Goal: Transaction & Acquisition: Purchase product/service

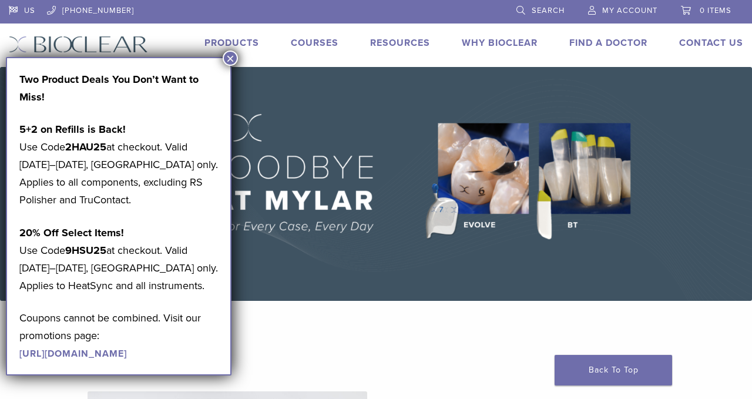
click at [349, 104] on img at bounding box center [376, 184] width 752 height 234
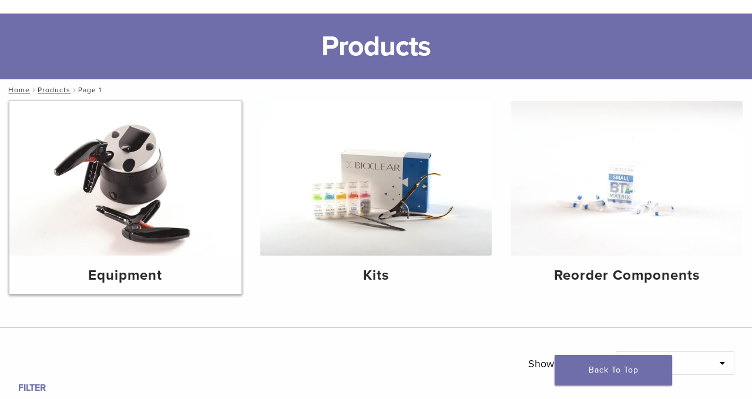
scroll to position [53, 0]
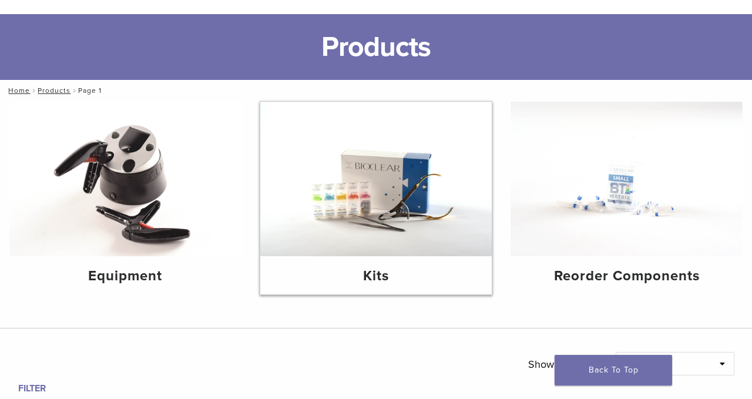
click at [352, 233] on img at bounding box center [376, 179] width 232 height 154
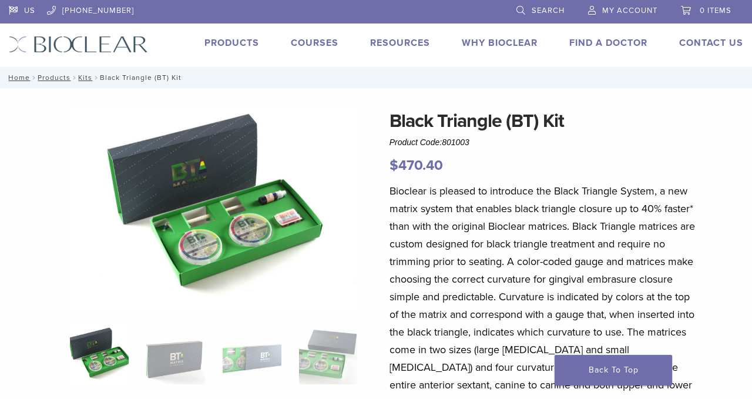
click at [239, 42] on link "Products" at bounding box center [231, 43] width 55 height 12
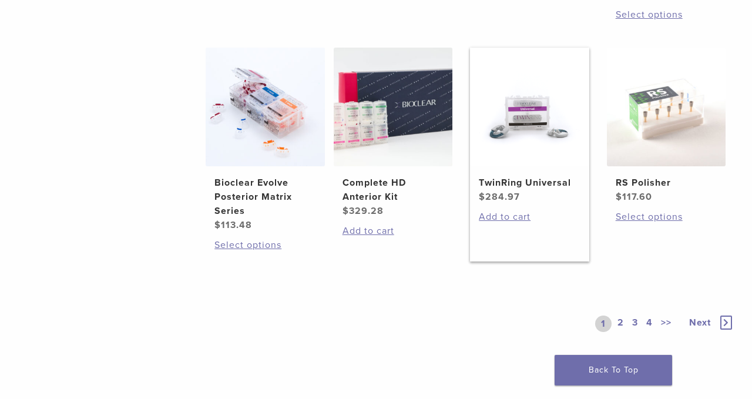
scroll to position [859, 0]
click at [534, 189] on h2 "TwinRing Universal" at bounding box center [529, 182] width 101 height 14
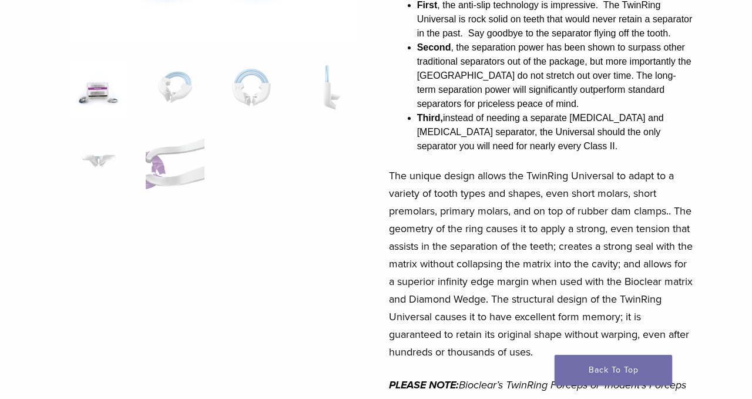
scroll to position [266, 1]
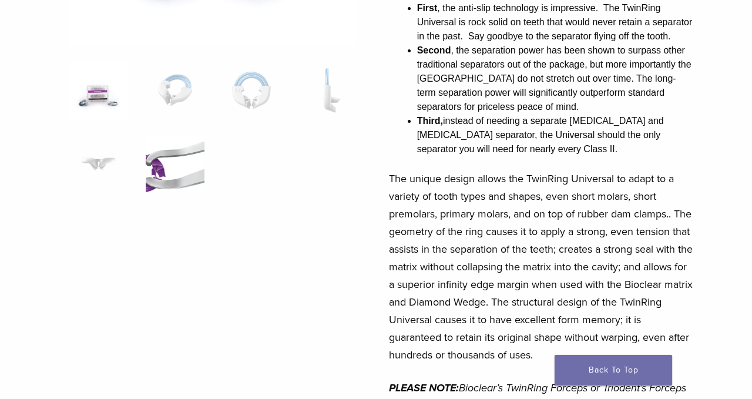
click at [187, 170] on img at bounding box center [175, 164] width 59 height 59
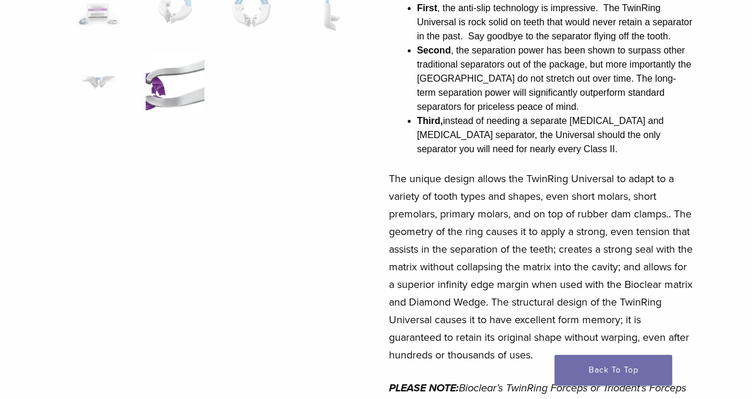
click at [176, 90] on img at bounding box center [175, 82] width 59 height 59
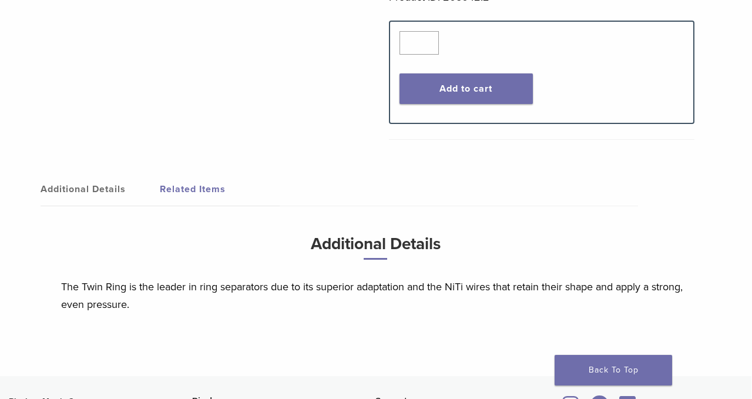
scroll to position [775, 1]
click at [445, 87] on button "Add to cart" at bounding box center [465, 88] width 133 height 31
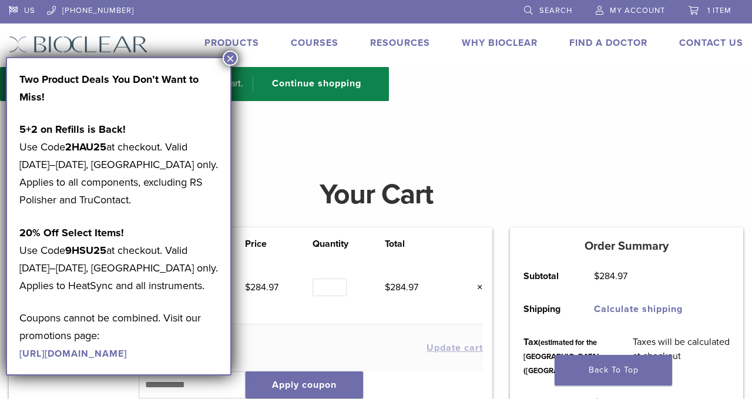
click at [232, 53] on button "×" at bounding box center [230, 58] width 15 height 15
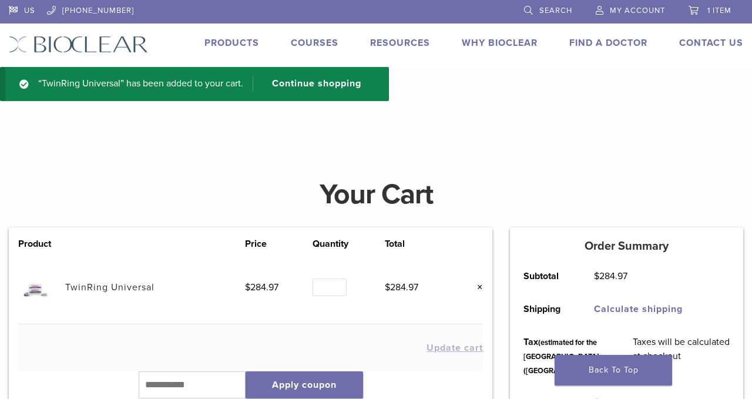
click at [234, 39] on link "Products" at bounding box center [231, 43] width 55 height 12
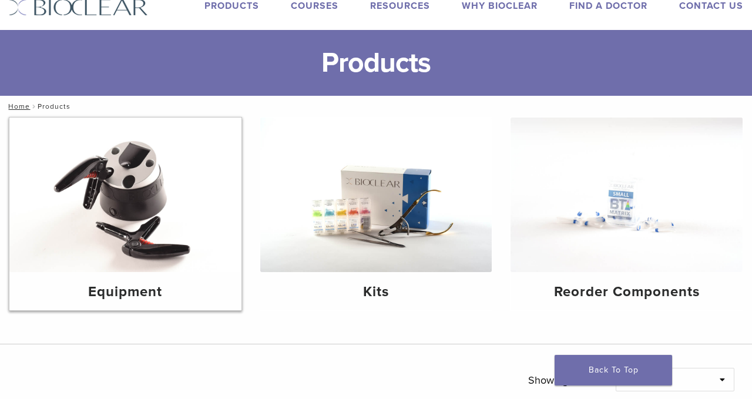
scroll to position [44, 0]
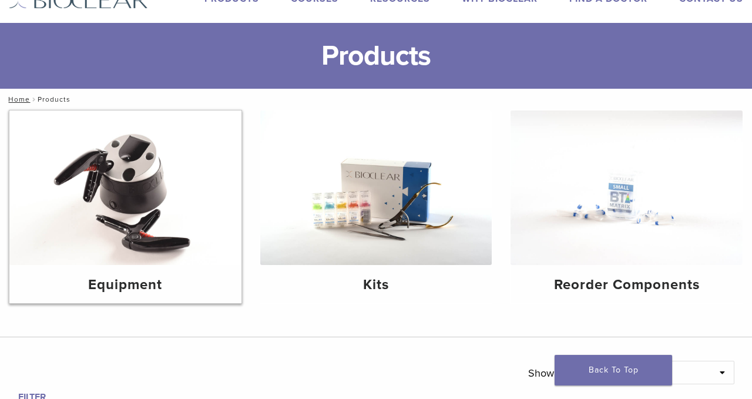
click at [152, 230] on img at bounding box center [125, 187] width 232 height 154
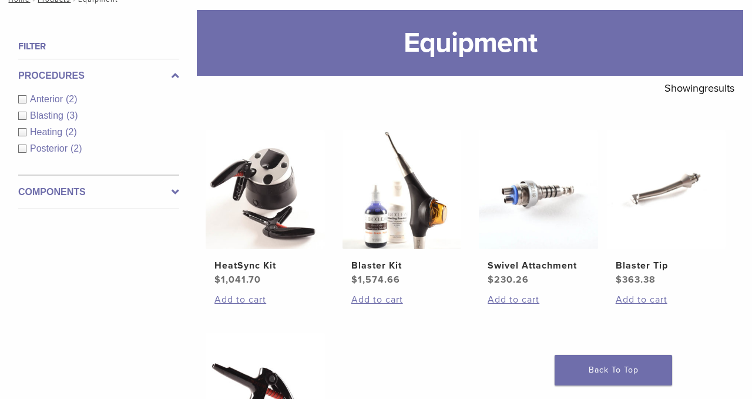
scroll to position [148, 0]
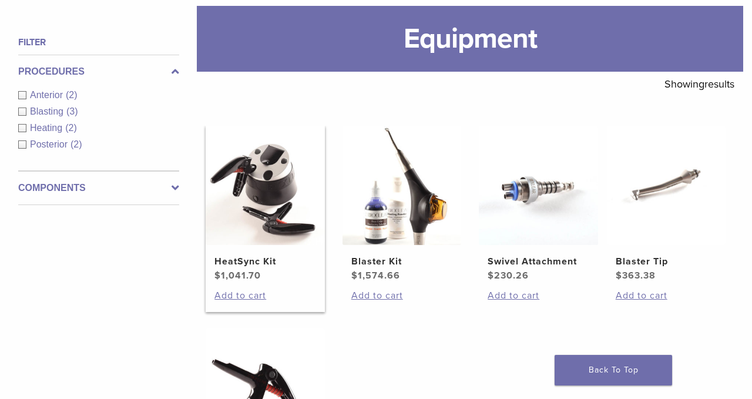
click at [255, 268] on h2 "HeatSync Kit" at bounding box center [264, 261] width 101 height 14
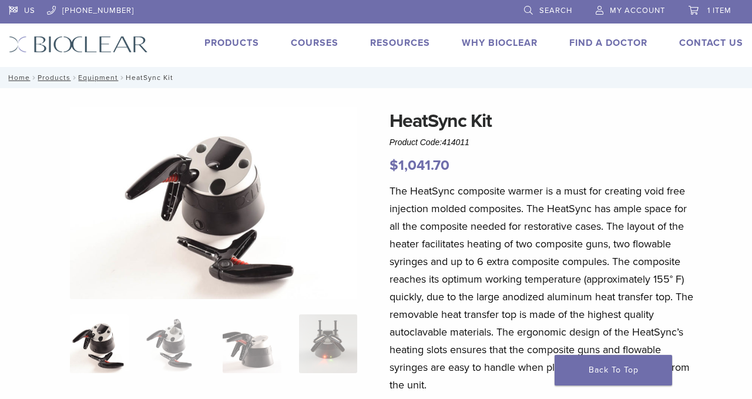
click at [235, 38] on link "Products" at bounding box center [231, 43] width 55 height 12
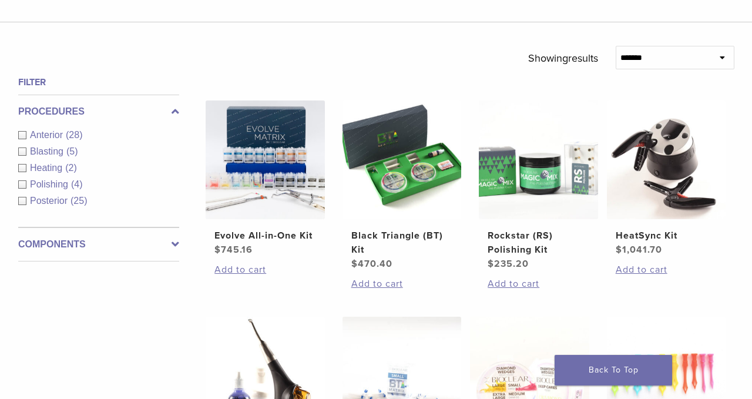
scroll to position [360, 0]
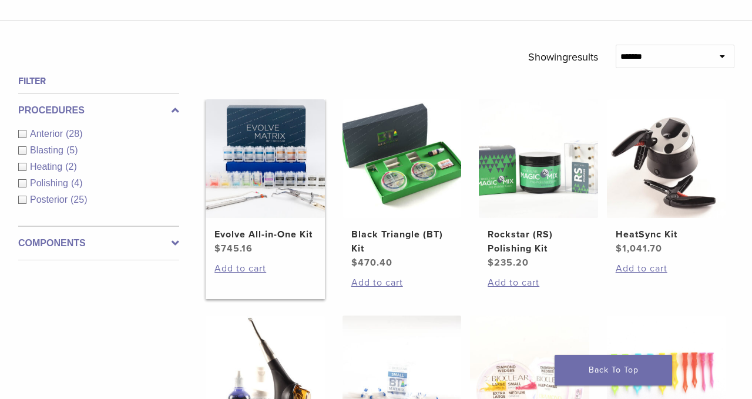
click at [265, 215] on img at bounding box center [265, 158] width 119 height 119
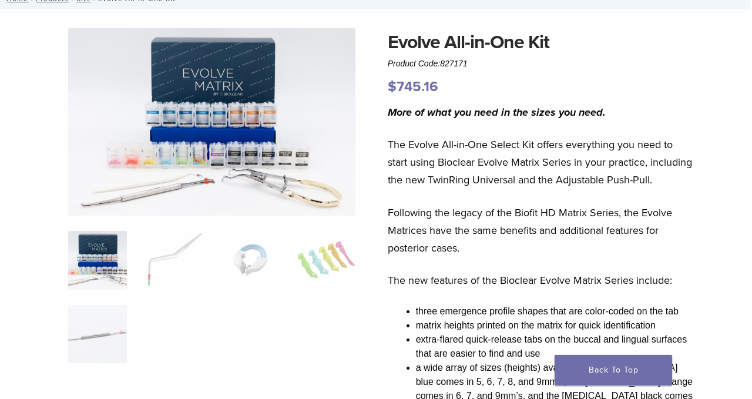
scroll to position [79, 2]
click at [267, 270] on img at bounding box center [250, 259] width 59 height 59
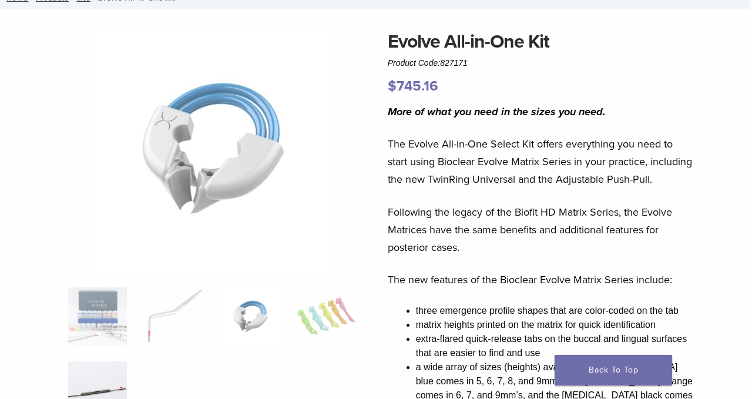
click at [90, 365] on img at bounding box center [97, 390] width 59 height 59
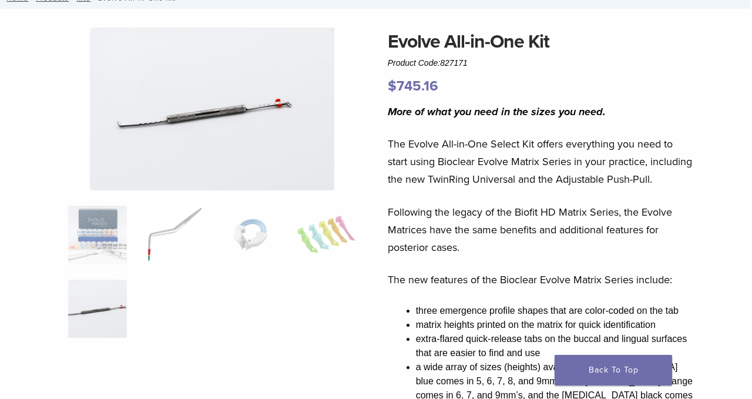
click at [153, 234] on img at bounding box center [173, 235] width 59 height 59
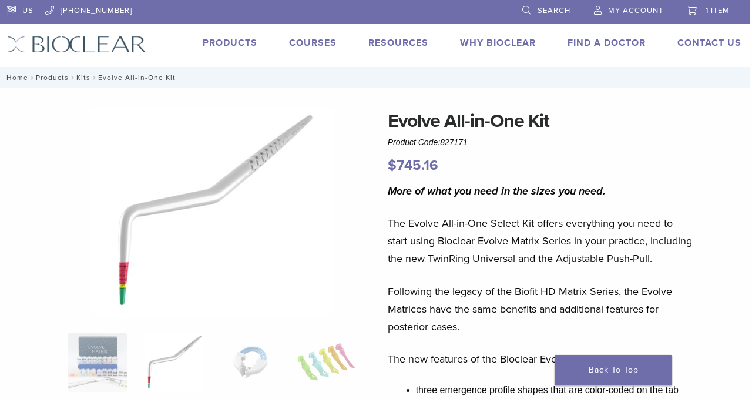
scroll to position [0, 2]
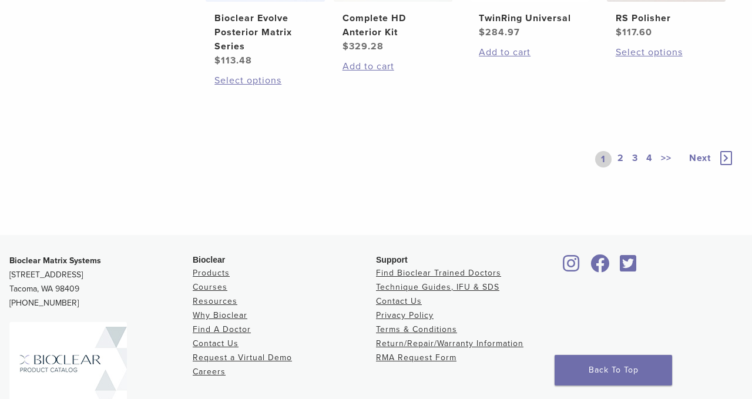
scroll to position [1044, 0]
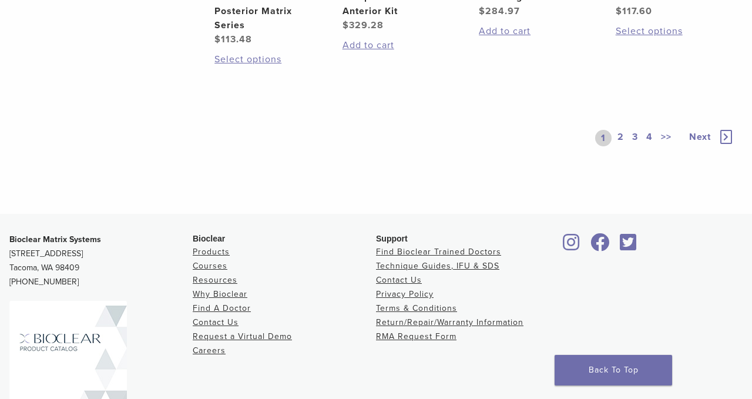
click at [722, 144] on icon at bounding box center [726, 137] width 12 height 14
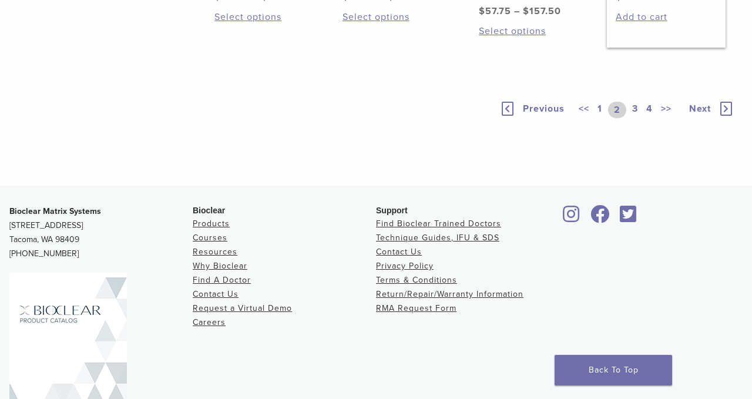
scroll to position [810, 0]
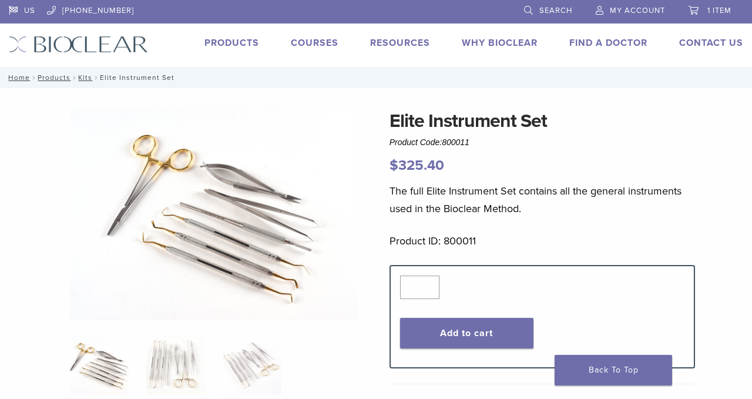
click at [245, 257] on img at bounding box center [213, 214] width 287 height 214
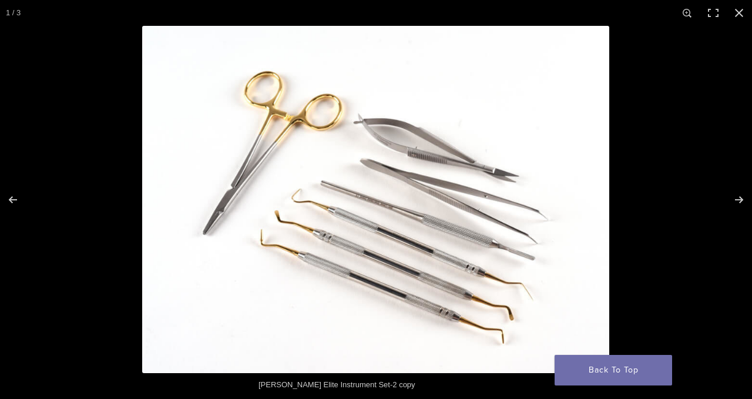
click at [245, 257] on img at bounding box center [375, 199] width 467 height 347
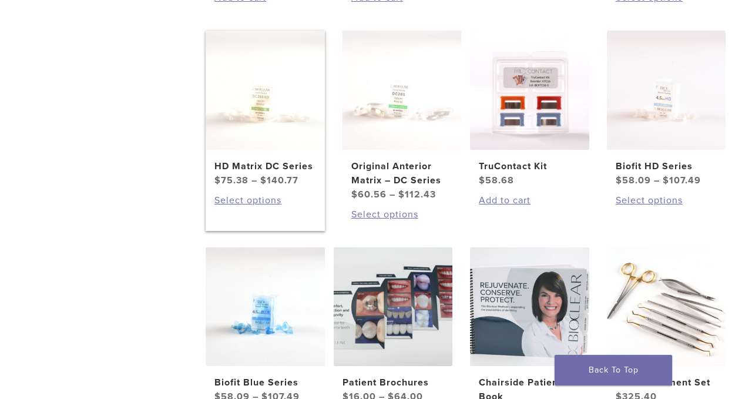
scroll to position [648, 0]
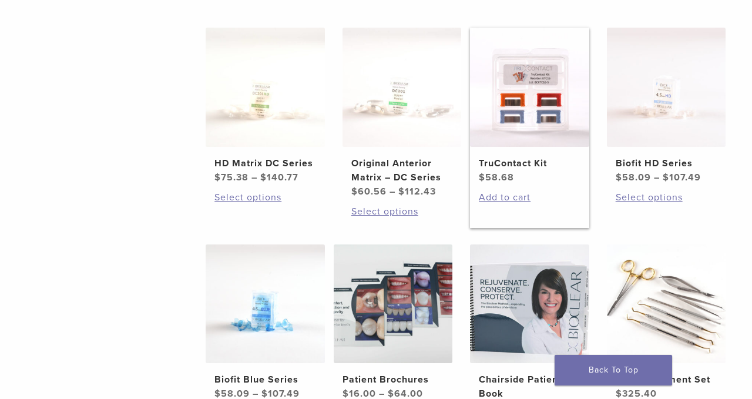
click at [510, 184] on link "TruContact Kit $ 58.68" at bounding box center [529, 106] width 119 height 157
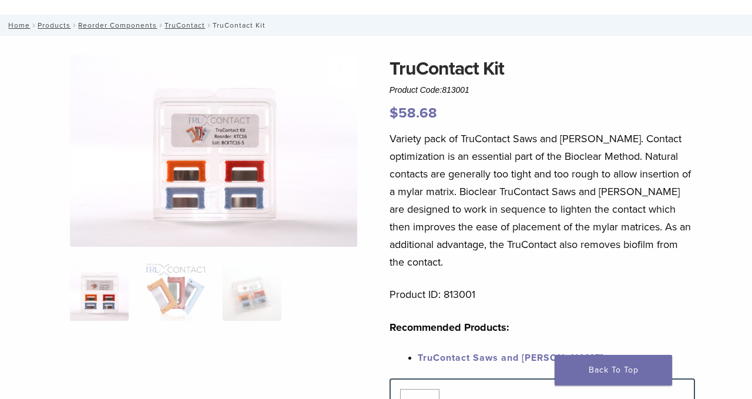
scroll to position [49, 0]
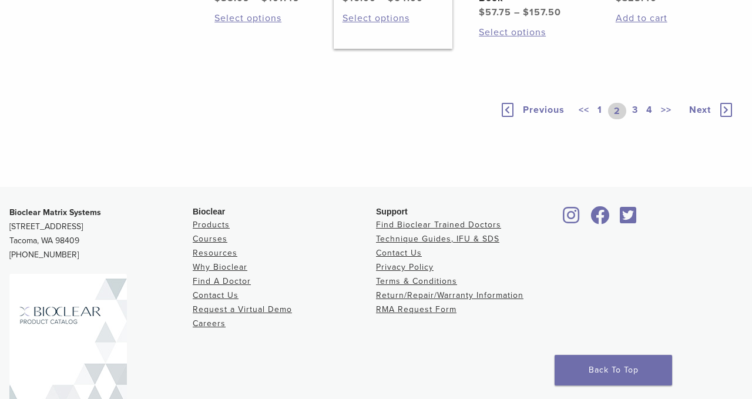
scroll to position [1045, 0]
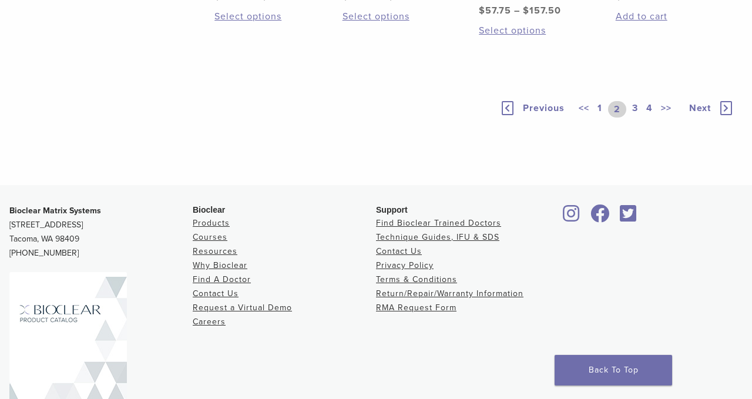
click at [636, 117] on link "3" at bounding box center [635, 109] width 11 height 16
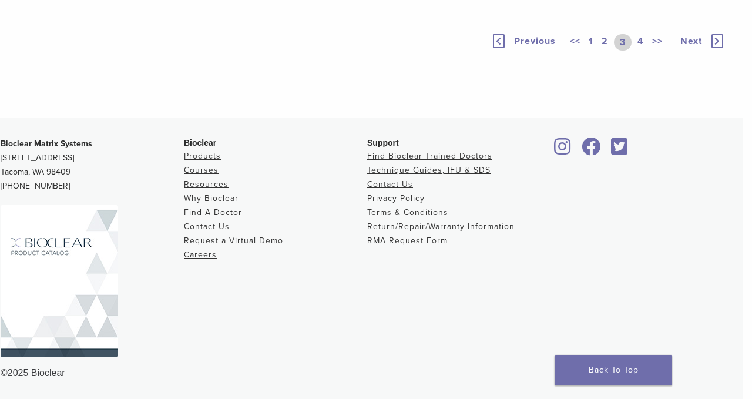
scroll to position [947, 9]
click at [639, 51] on link "4" at bounding box center [640, 42] width 11 height 16
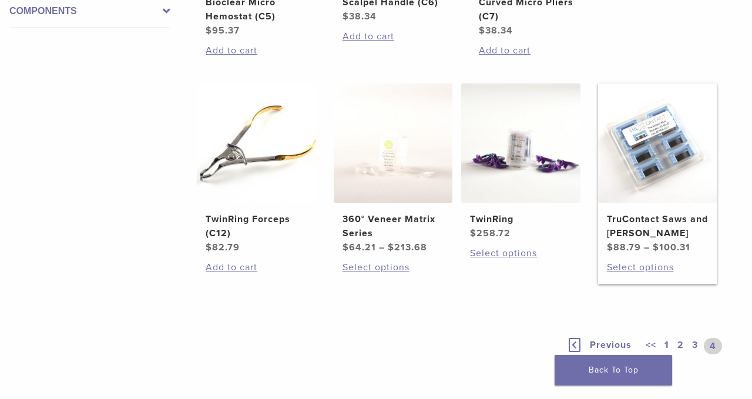
scroll to position [594, 9]
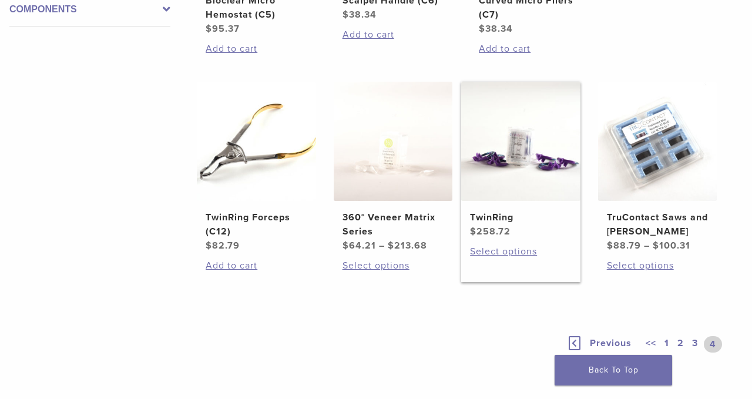
click at [525, 194] on img at bounding box center [520, 141] width 119 height 119
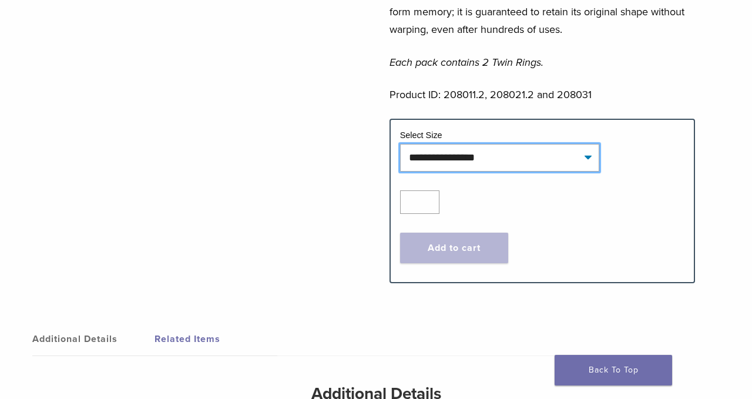
scroll to position [401, 0]
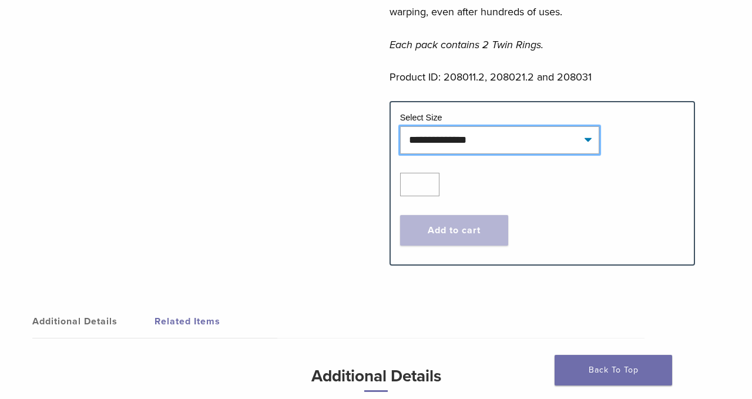
select select "**********"
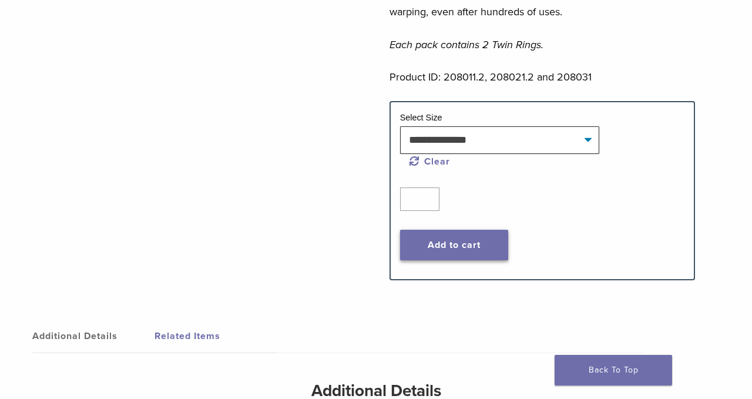
click at [491, 248] on button "Add to cart" at bounding box center [454, 245] width 109 height 31
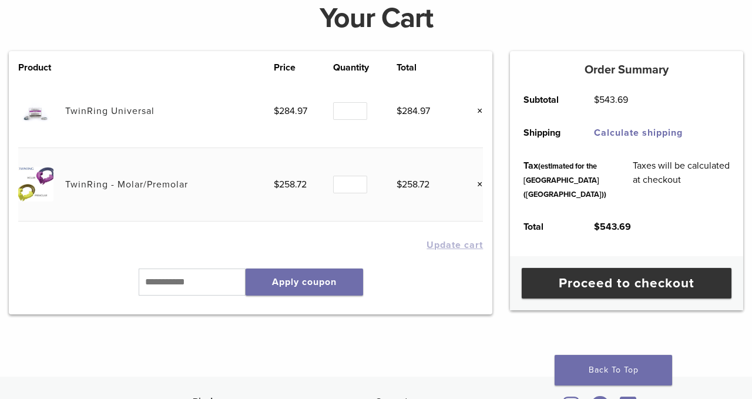
scroll to position [179, 0]
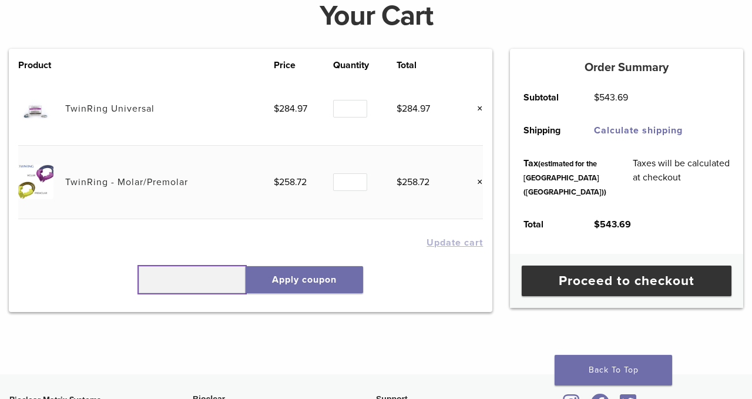
click at [167, 281] on input "text" at bounding box center [192, 279] width 107 height 27
type input "******"
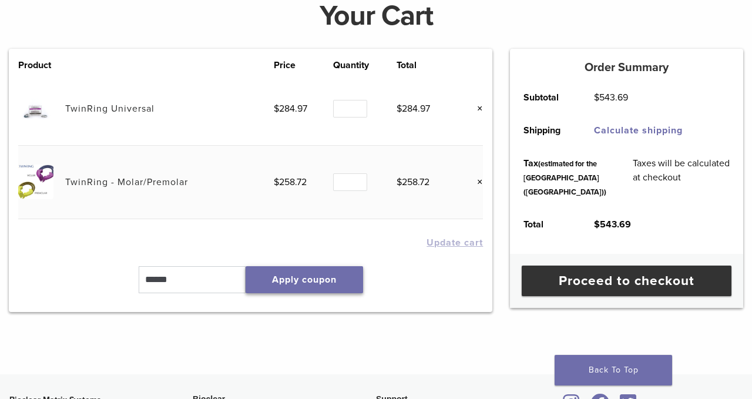
click at [307, 276] on button "Apply coupon" at bounding box center [303, 279] width 117 height 27
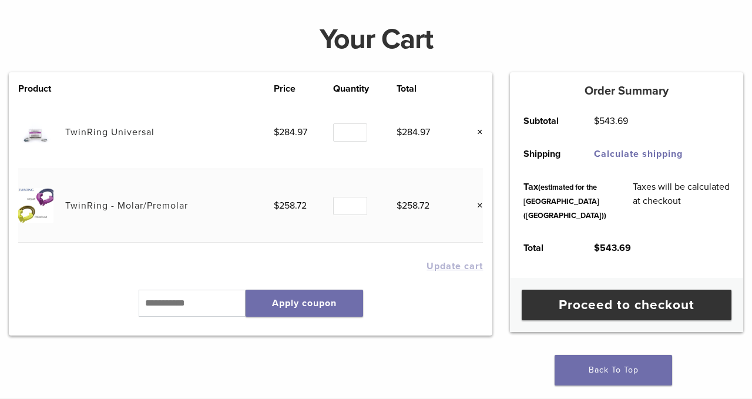
scroll to position [94, 0]
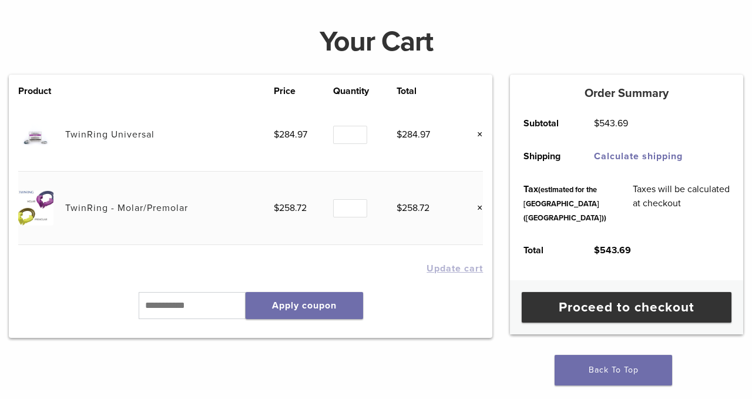
click at [480, 207] on link "×" at bounding box center [474, 207] width 15 height 15
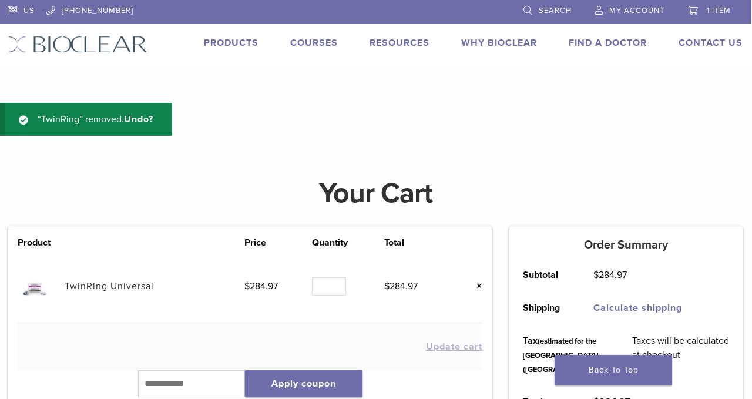
scroll to position [0, 1]
click at [308, 41] on link "Courses" at bounding box center [314, 43] width 48 height 12
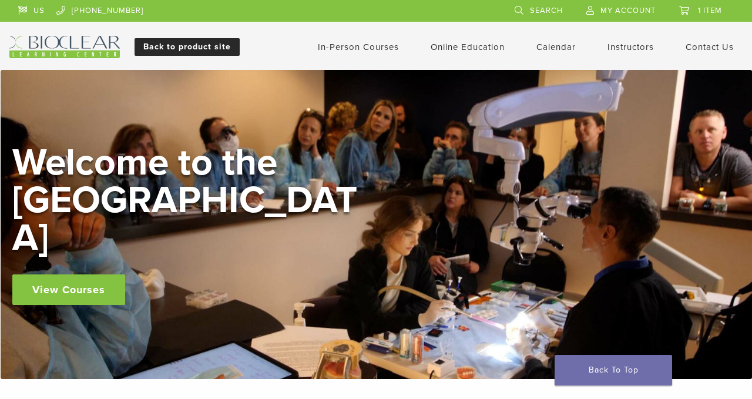
click at [228, 49] on link "Back to product site" at bounding box center [186, 47] width 105 height 18
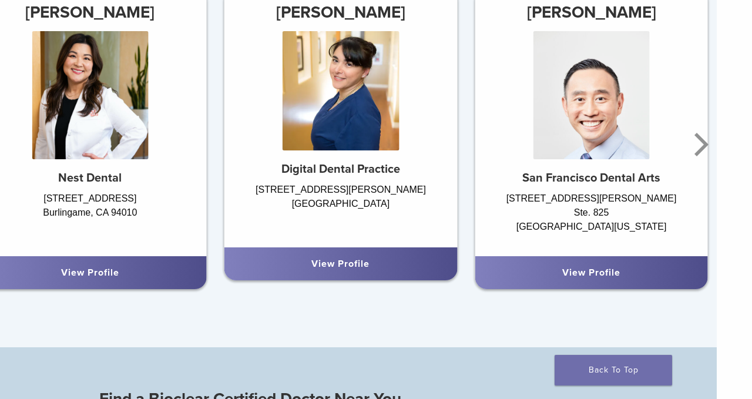
scroll to position [712, 35]
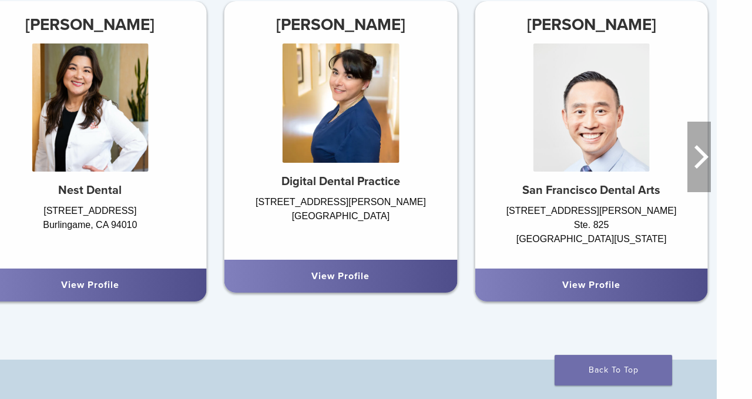
click at [700, 158] on icon "Next" at bounding box center [698, 157] width 23 height 70
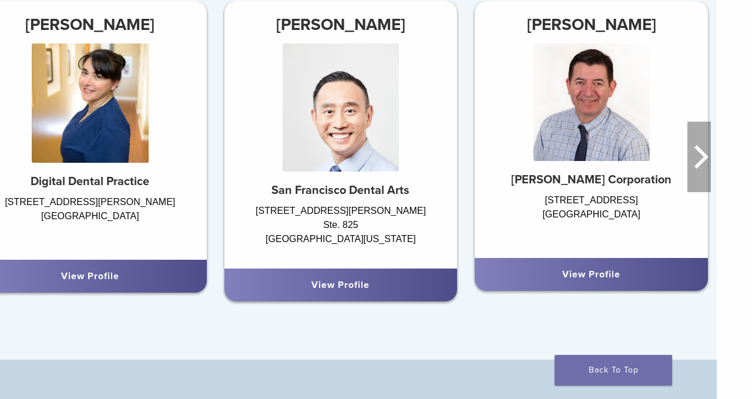
click at [700, 159] on icon "Next" at bounding box center [698, 157] width 23 height 70
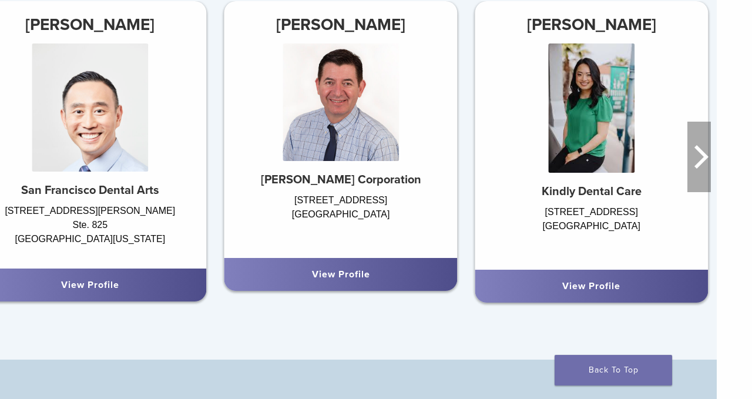
click at [700, 159] on icon "Next" at bounding box center [701, 156] width 14 height 23
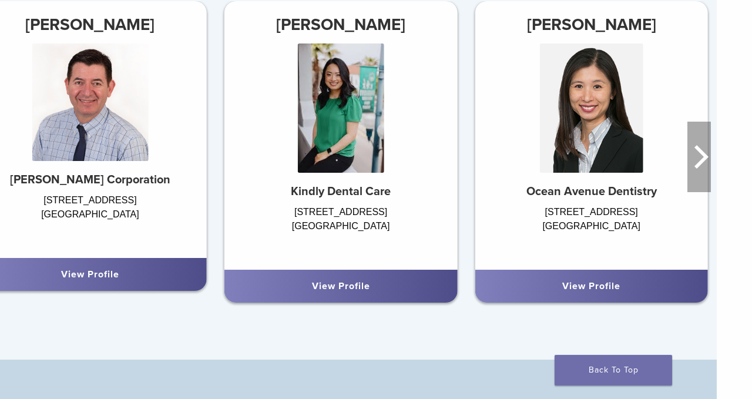
click at [700, 159] on icon "Next" at bounding box center [701, 156] width 14 height 23
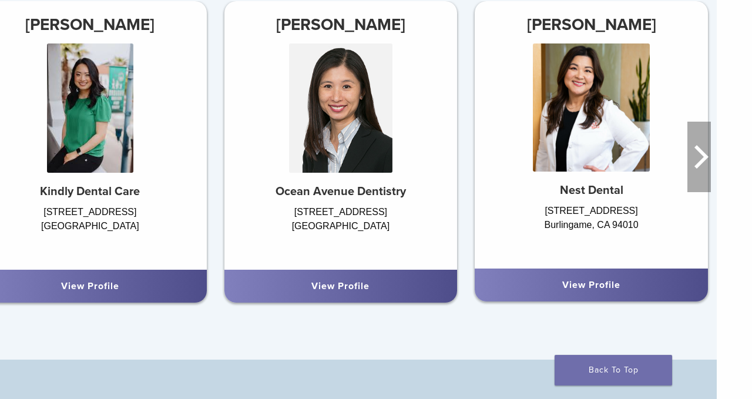
click at [700, 159] on icon "Next" at bounding box center [701, 156] width 14 height 23
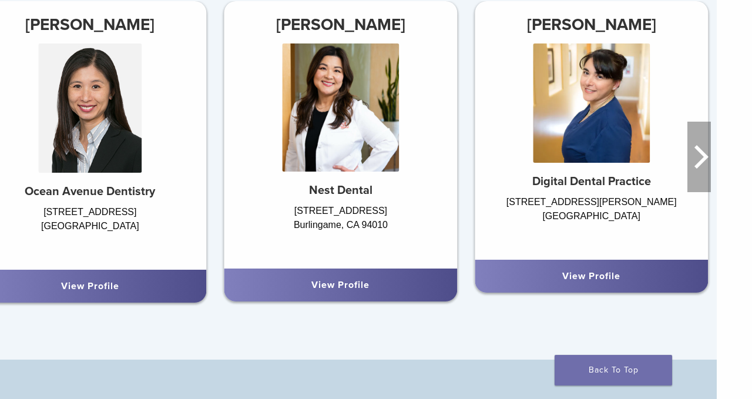
click at [700, 160] on icon "Next" at bounding box center [701, 156] width 14 height 23
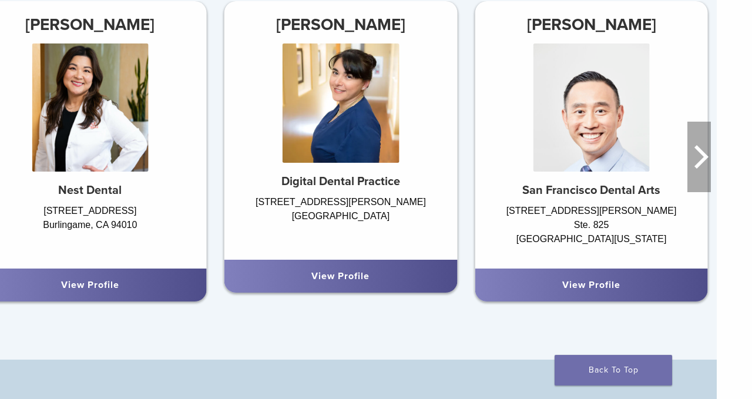
click at [700, 160] on icon "Next" at bounding box center [701, 156] width 14 height 23
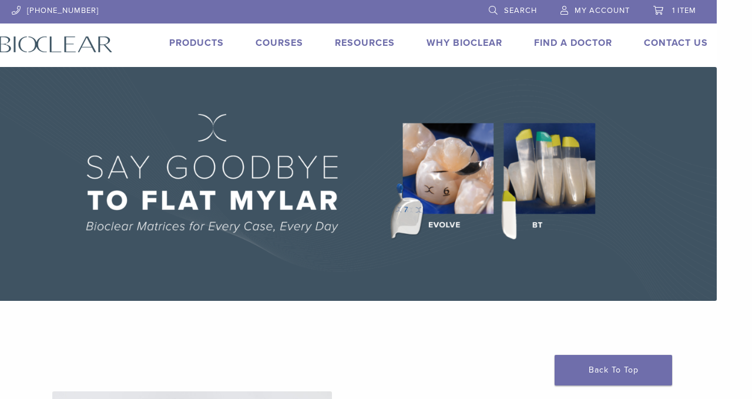
scroll to position [0, 35]
click at [681, 14] on span "1 item" at bounding box center [684, 10] width 24 height 9
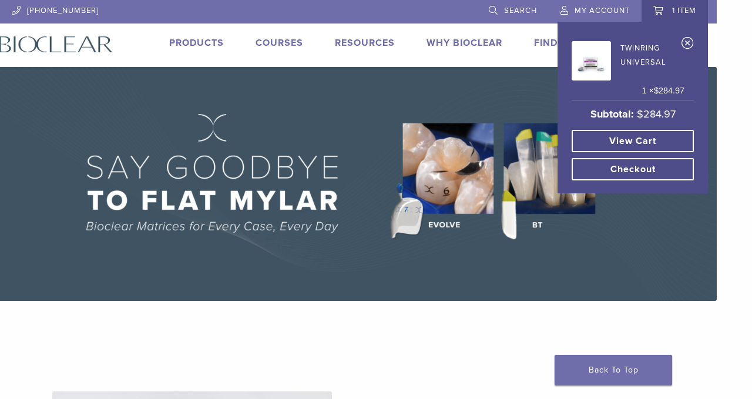
click at [651, 140] on link "View cart" at bounding box center [632, 141] width 122 height 22
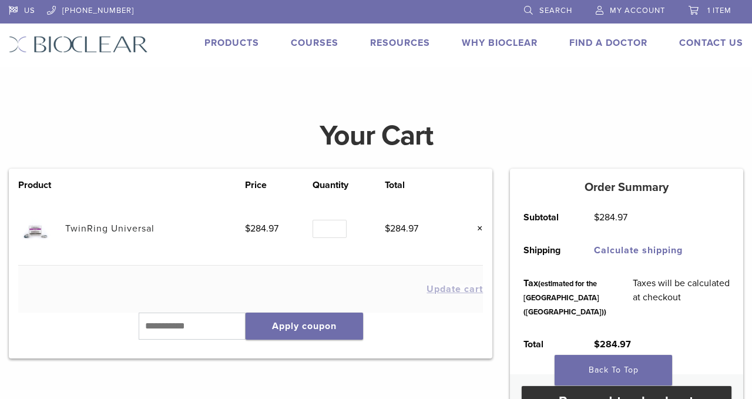
click at [235, 44] on link "Products" at bounding box center [231, 43] width 55 height 12
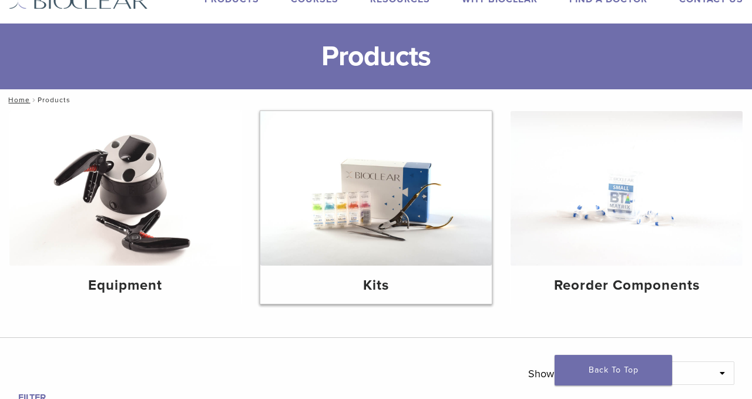
scroll to position [47, 0]
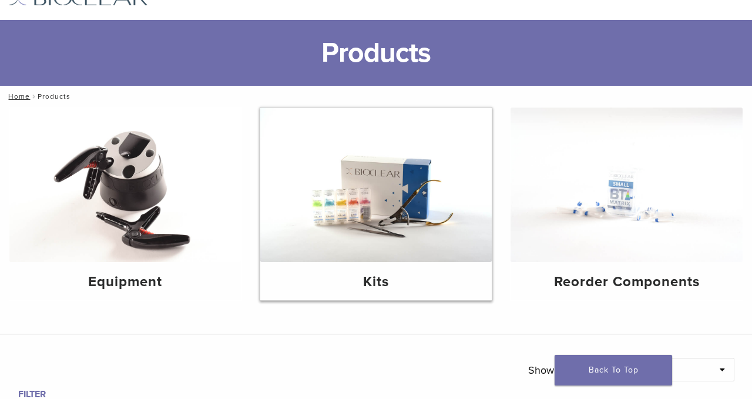
click at [361, 219] on img at bounding box center [376, 184] width 232 height 154
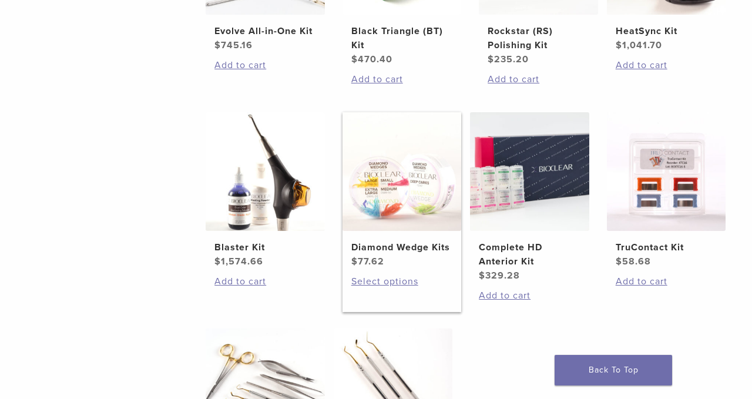
scroll to position [379, 0]
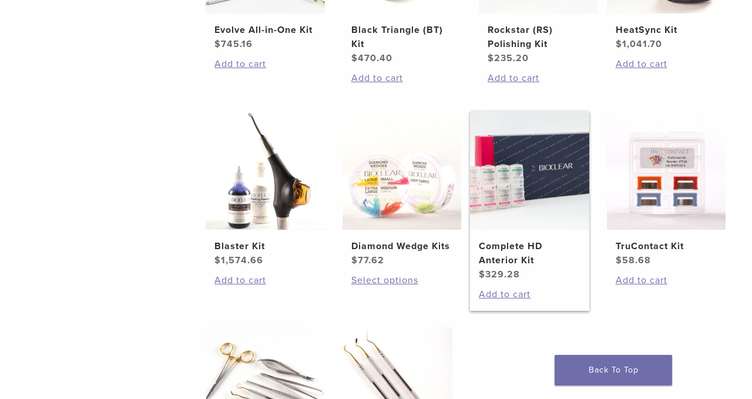
click at [503, 268] on link "Complete HD Anterior Kit $ 329.28" at bounding box center [529, 196] width 119 height 171
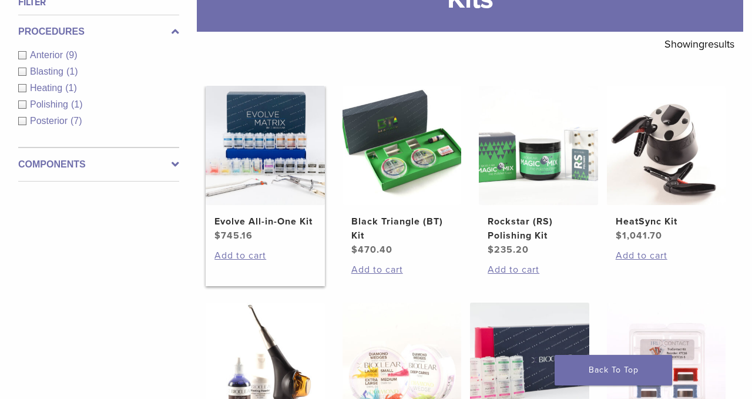
scroll to position [184, 0]
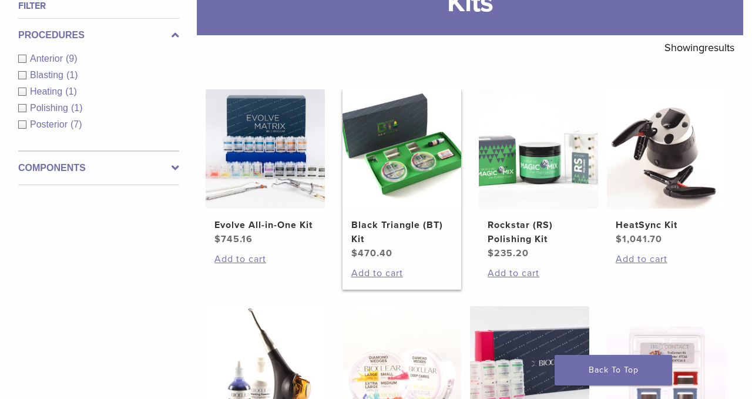
click at [378, 228] on link "Black Triangle (BT) Kit $ 470.40" at bounding box center [401, 174] width 119 height 171
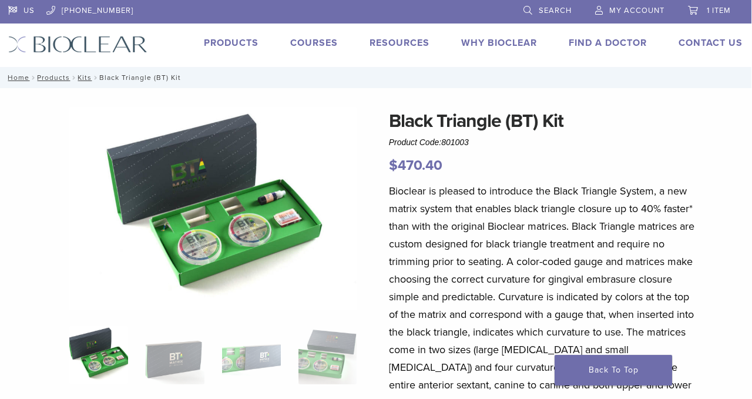
scroll to position [0, 1]
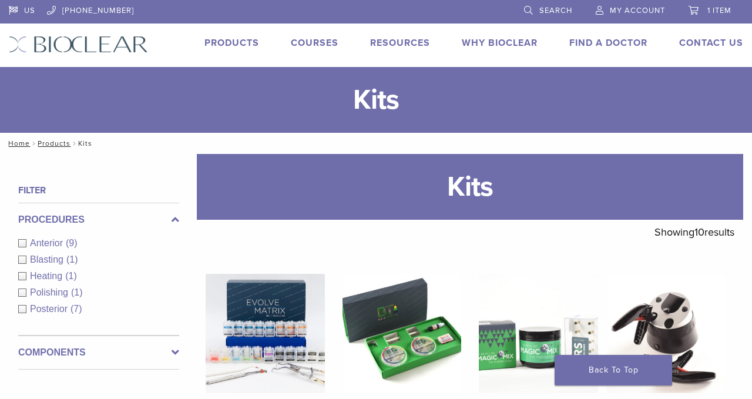
scroll to position [184, 0]
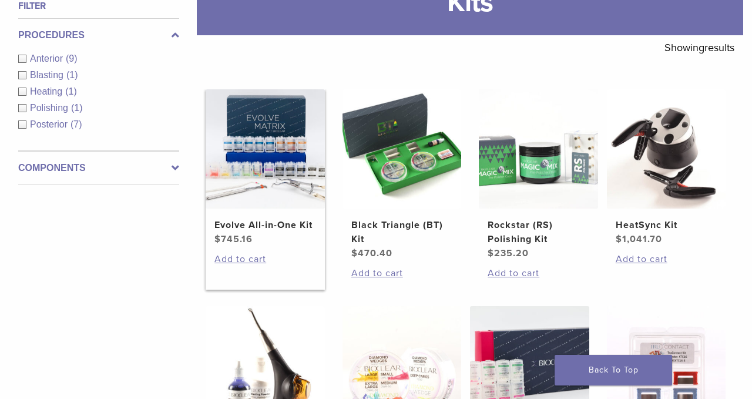
click at [260, 232] on h2 "Evolve All-in-One Kit" at bounding box center [264, 225] width 101 height 14
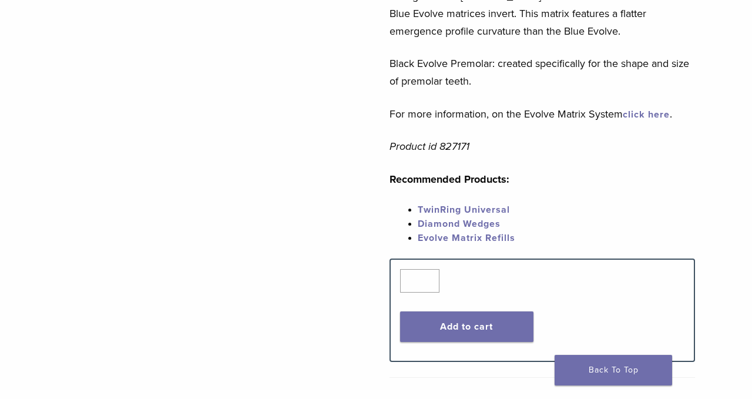
scroll to position [574, 0]
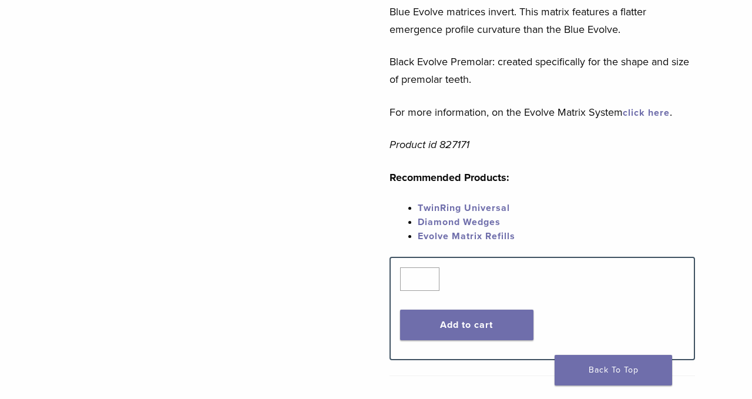
click at [635, 107] on link "click here" at bounding box center [645, 113] width 47 height 12
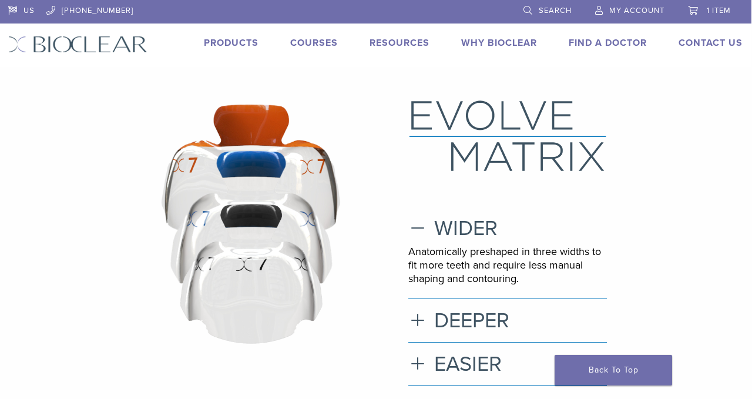
scroll to position [0, 1]
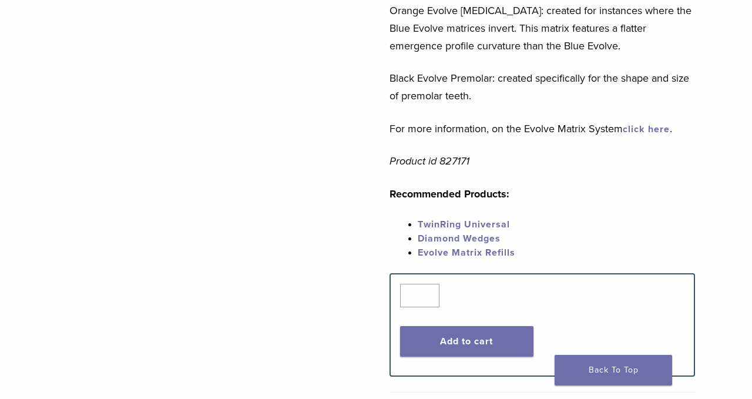
scroll to position [559, 0]
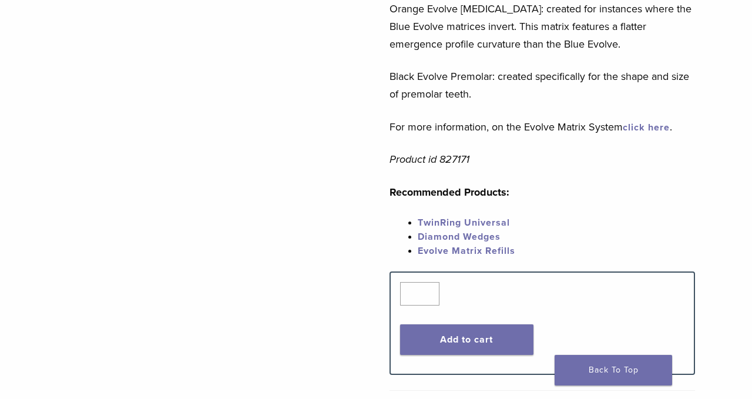
click at [500, 217] on link "TwinRing Universal" at bounding box center [464, 223] width 92 height 12
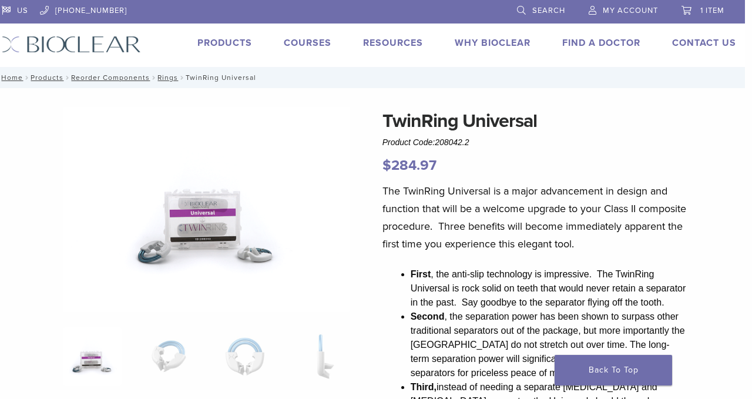
scroll to position [0, 7]
click at [54, 73] on link "Products" at bounding box center [47, 77] width 33 height 8
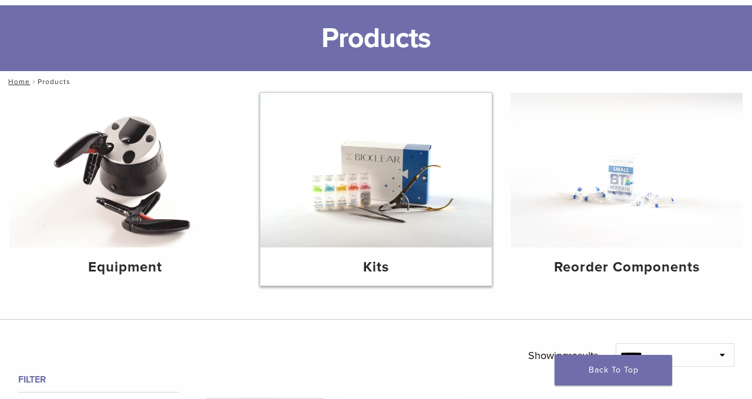
scroll to position [63, 0]
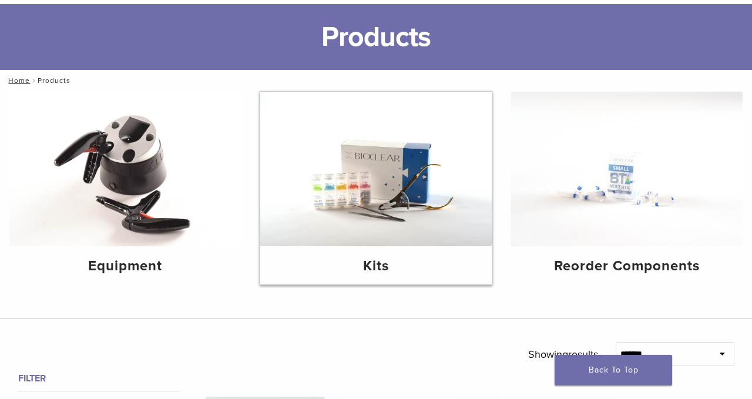
click at [369, 260] on h4 "Kits" at bounding box center [376, 265] width 213 height 21
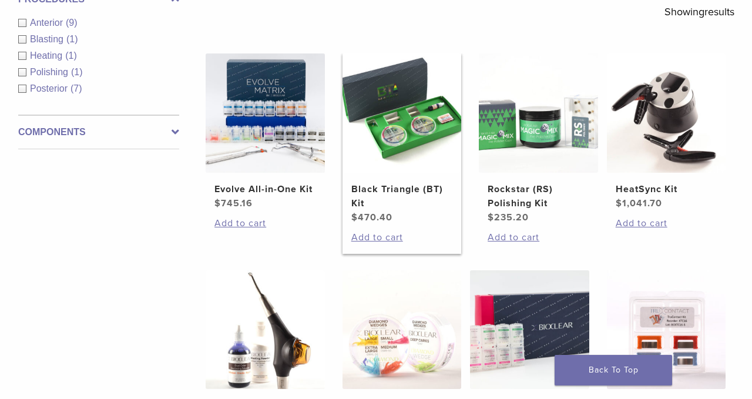
scroll to position [223, 0]
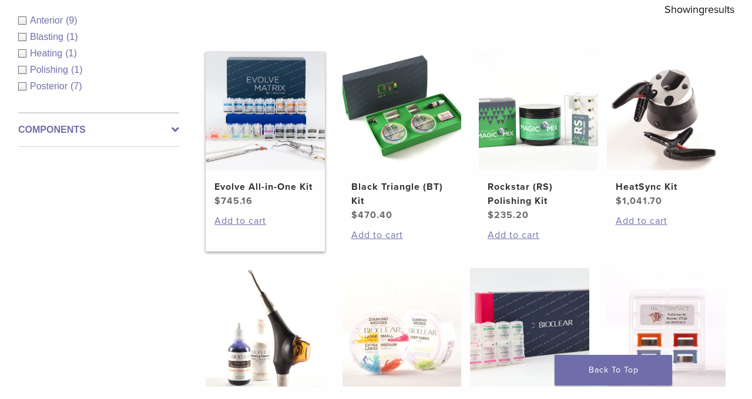
click at [255, 194] on h2 "Evolve All-in-One Kit" at bounding box center [264, 187] width 101 height 14
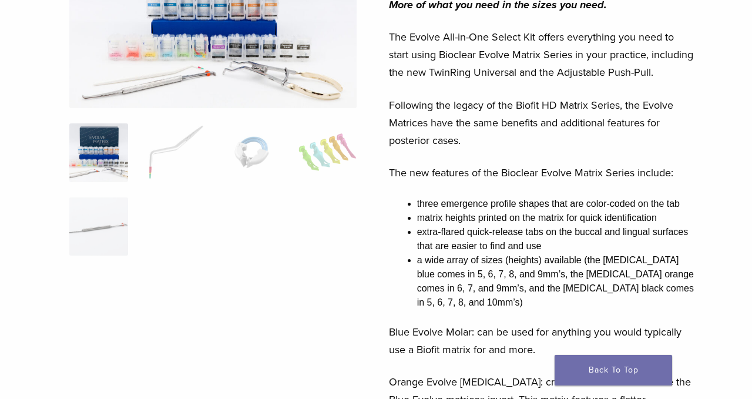
scroll to position [187, 1]
click at [271, 54] on img at bounding box center [212, 13] width 287 height 187
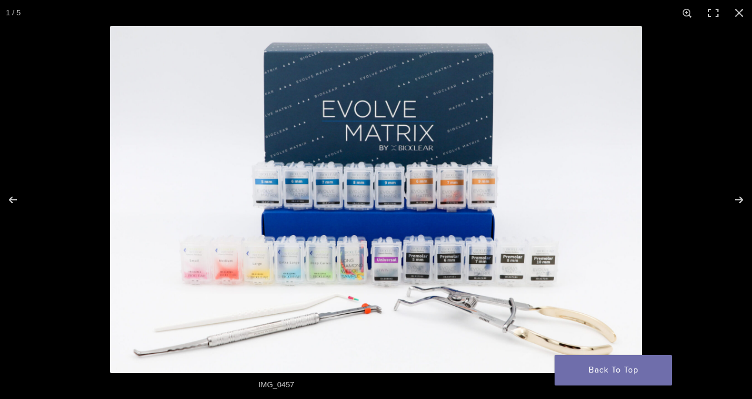
click at [392, 263] on img at bounding box center [376, 199] width 532 height 347
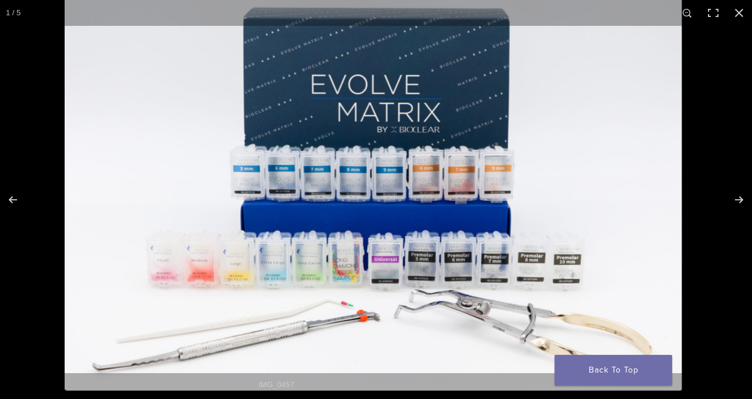
click at [392, 263] on img at bounding box center [373, 189] width 617 height 402
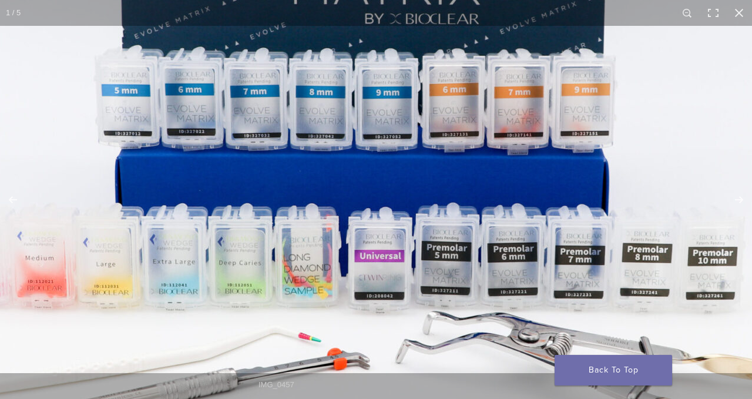
click at [392, 263] on img at bounding box center [357, 127] width 1127 height 735
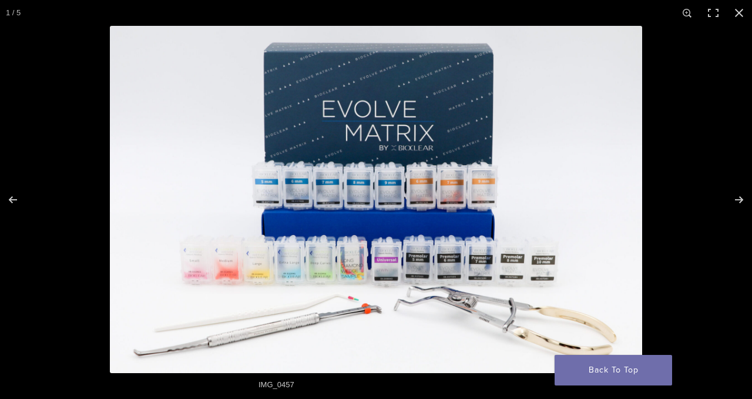
click at [392, 263] on img at bounding box center [376, 199] width 532 height 347
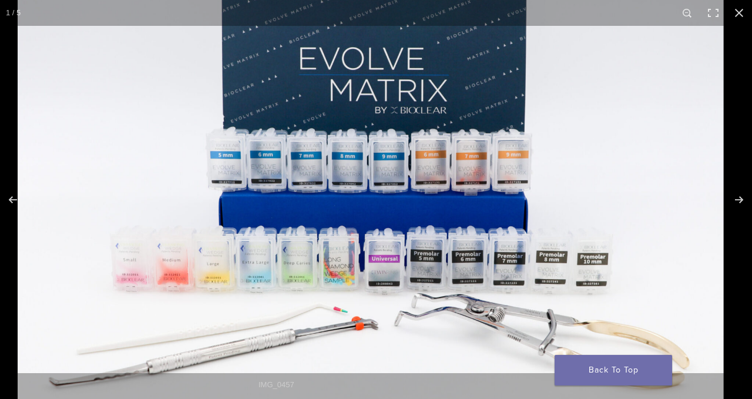
click at [392, 263] on img at bounding box center [371, 178] width 706 height 460
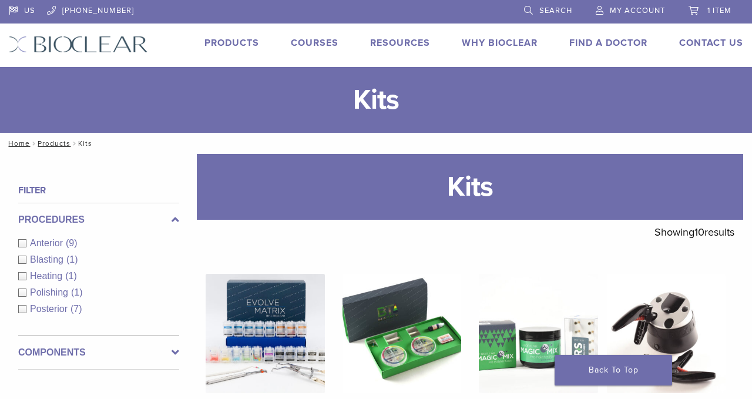
scroll to position [223, 0]
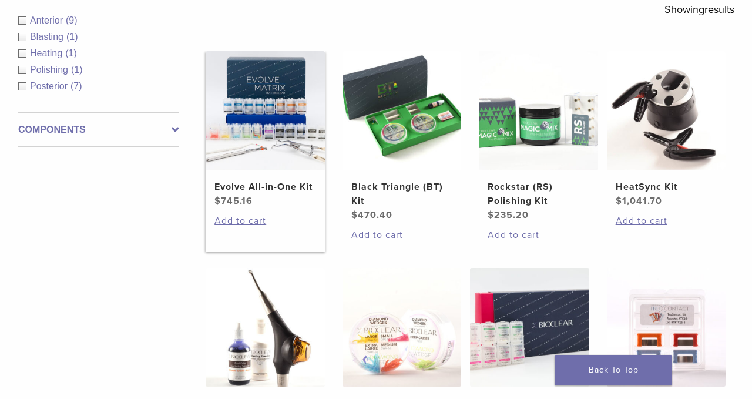
click at [246, 194] on h2 "Evolve All-in-One Kit" at bounding box center [264, 187] width 101 height 14
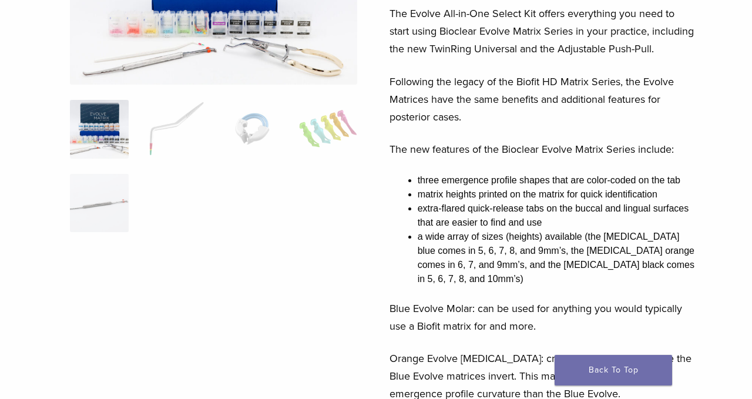
scroll to position [203, 0]
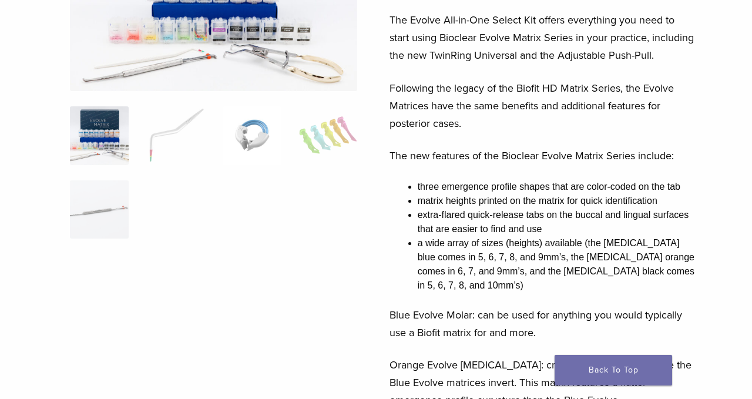
click at [248, 149] on img at bounding box center [252, 135] width 59 height 59
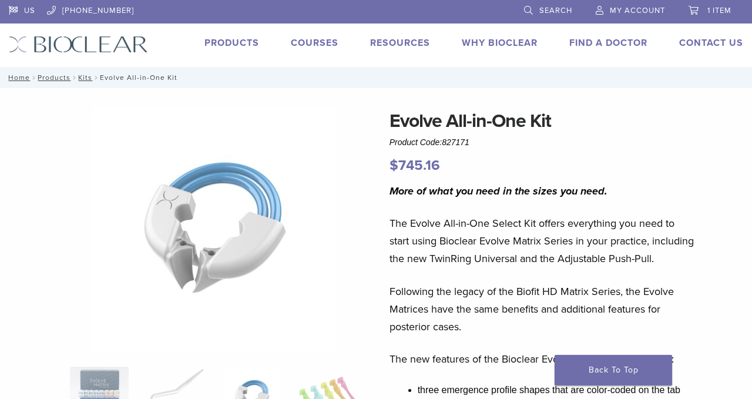
scroll to position [1, 0]
